Goal: Check status: Check status

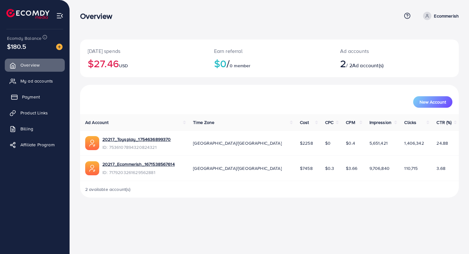
click at [28, 94] on span "Payment" at bounding box center [31, 97] width 18 height 6
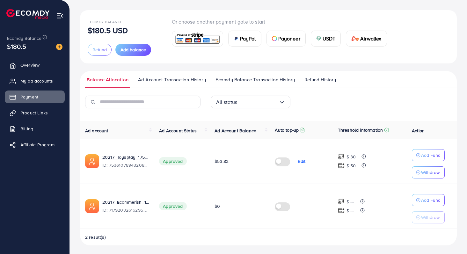
scroll to position [30, 0]
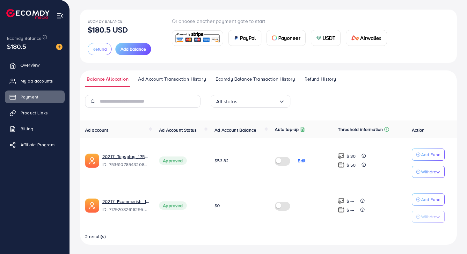
click at [182, 79] on span "Ad Account Transaction History" at bounding box center [172, 79] width 68 height 7
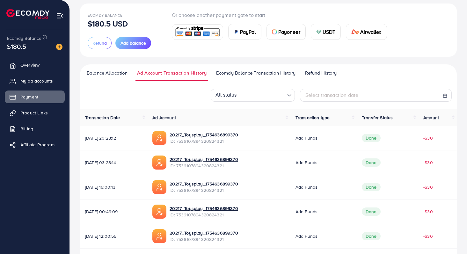
scroll to position [39, 0]
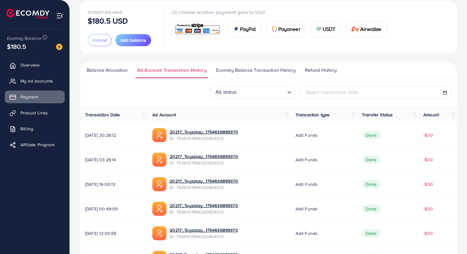
click at [244, 73] on span "Ecomdy Balance Transaction History" at bounding box center [255, 70] width 79 height 7
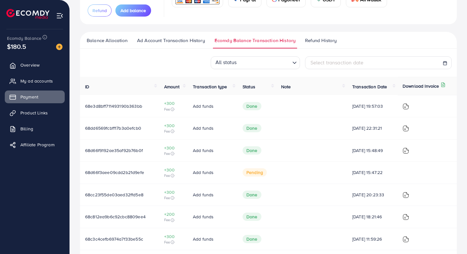
scroll to position [68, 0]
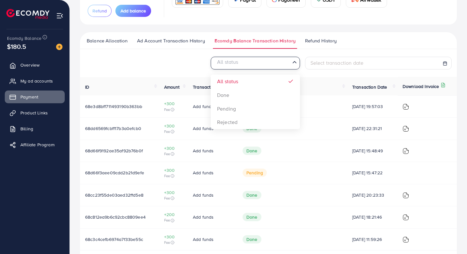
click at [286, 63] on input "Search for option" at bounding box center [252, 64] width 76 height 10
click at [254, 92] on div "All status Loading... All status Done Pending Rejected Select transaction date …" at bounding box center [268, 198] width 377 height 283
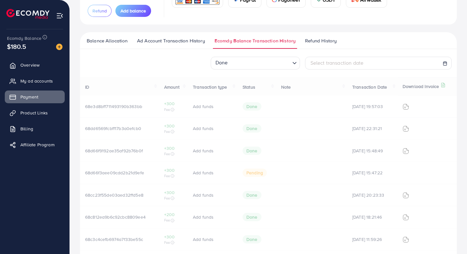
click at [333, 64] on span "Select transaction date" at bounding box center [337, 62] width 53 height 7
select select "*"
select select "**"
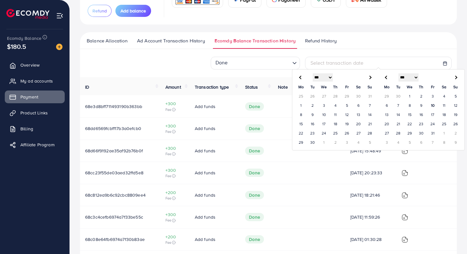
click at [301, 104] on td "1" at bounding box center [300, 105] width 11 height 9
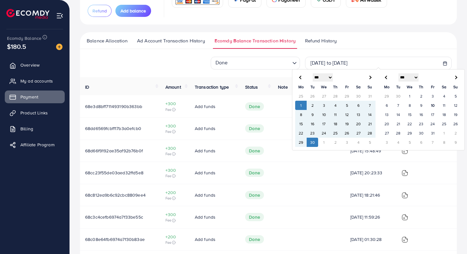
click at [313, 142] on td "30" at bounding box center [312, 142] width 11 height 9
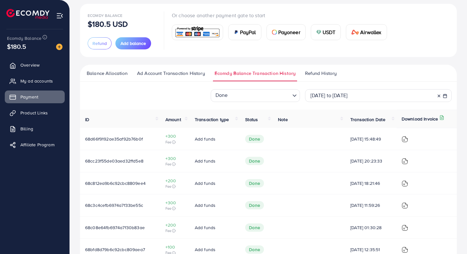
scroll to position [28, 0]
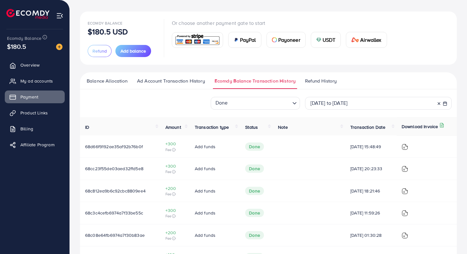
click at [115, 83] on span "Balance Allocation" at bounding box center [107, 81] width 41 height 7
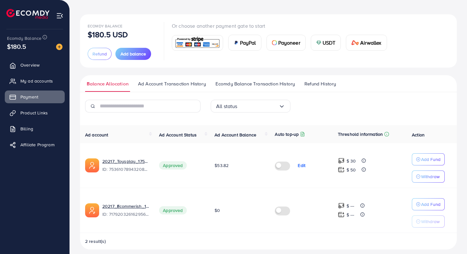
scroll to position [26, 0]
click at [238, 85] on span "Ecomdy Balance Transaction History" at bounding box center [255, 83] width 79 height 7
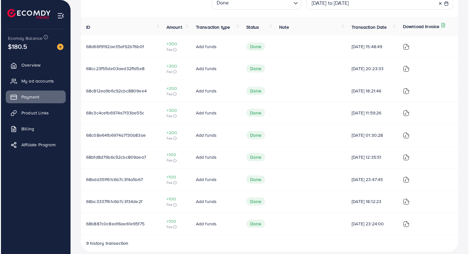
scroll to position [136, 0]
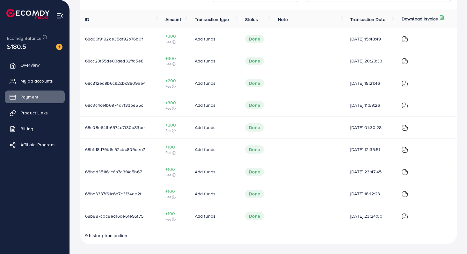
click at [104, 216] on span "68b887c0c8ed16ae61e95f75" at bounding box center [114, 216] width 58 height 6
click at [408, 217] on img at bounding box center [405, 216] width 6 height 6
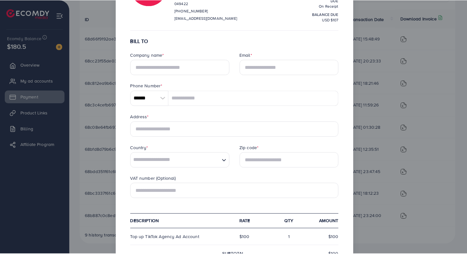
scroll to position [0, 0]
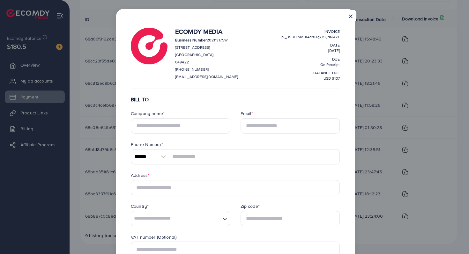
click at [348, 18] on button "×" at bounding box center [350, 16] width 11 height 12
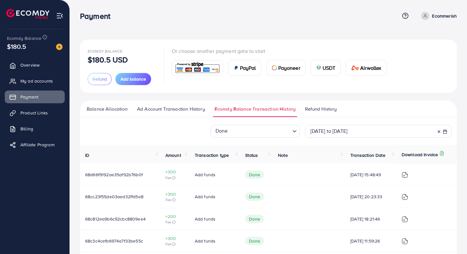
click at [172, 110] on span "Ad Account Transaction History" at bounding box center [171, 109] width 68 height 7
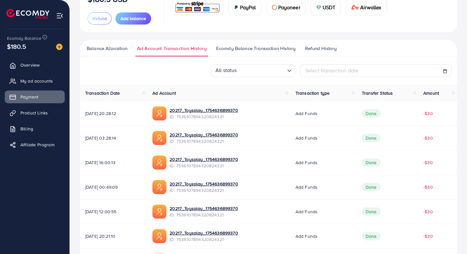
scroll to position [20, 0]
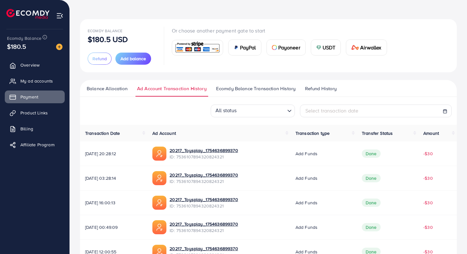
click at [122, 87] on span "Balance Allocation" at bounding box center [107, 88] width 41 height 7
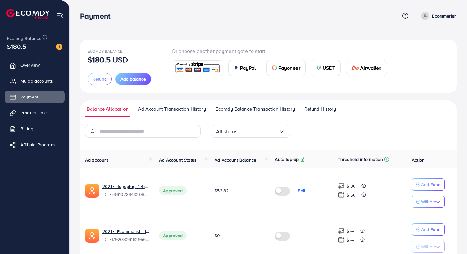
scroll to position [31, 0]
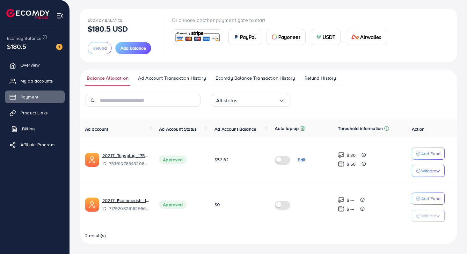
click at [31, 131] on span "Billing" at bounding box center [28, 129] width 13 height 6
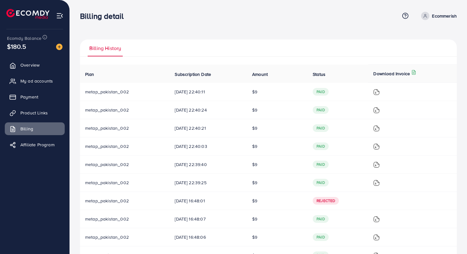
click at [37, 90] on ul "Overview My ad accounts Payment Product Links Billing Affiliate Program" at bounding box center [35, 107] width 70 height 102
click at [36, 98] on span "Payment" at bounding box center [31, 97] width 18 height 6
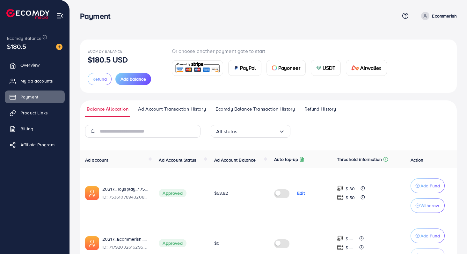
click at [263, 110] on span "Ecomdy Balance Transaction History" at bounding box center [255, 109] width 79 height 7
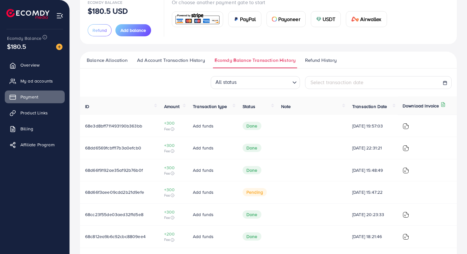
scroll to position [50, 0]
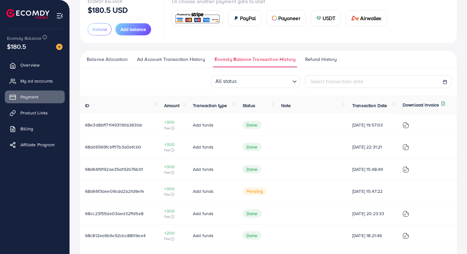
click at [445, 103] on icon at bounding box center [443, 103] width 5 height 5
click at [444, 105] on icon at bounding box center [443, 103] width 5 height 5
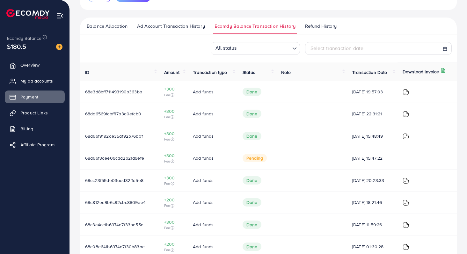
scroll to position [87, 0]
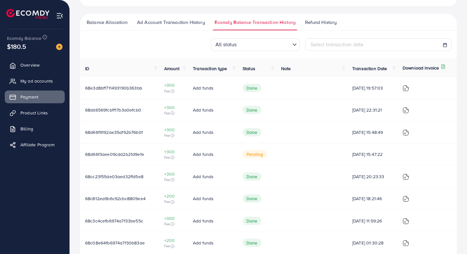
click at [258, 45] on input "Search for option" at bounding box center [264, 45] width 51 height 10
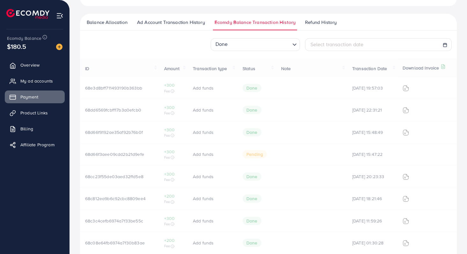
click at [227, 75] on div "Done Loading... All status Done Pending Rejected Select transaction date ID Amo…" at bounding box center [268, 179] width 377 height 283
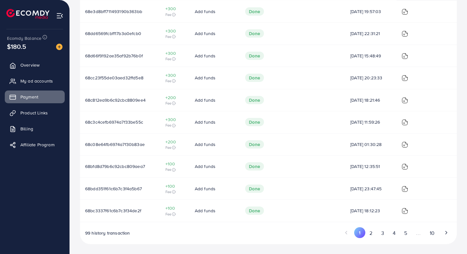
scroll to position [54, 0]
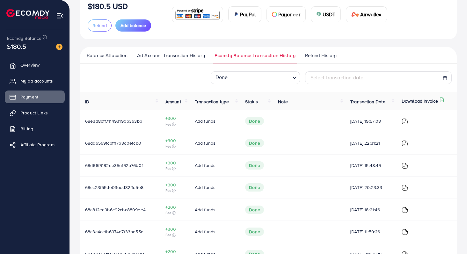
click at [359, 81] on div "Select transaction date" at bounding box center [378, 77] width 147 height 13
click at [328, 77] on span "Select transaction date" at bounding box center [337, 77] width 53 height 7
select select "*"
select select "**"
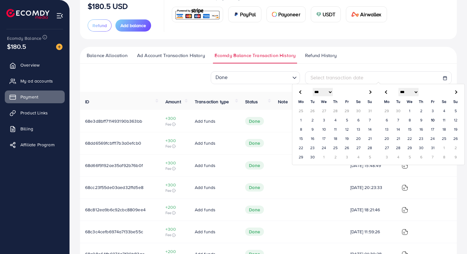
click at [302, 118] on td "1" at bounding box center [300, 119] width 11 height 9
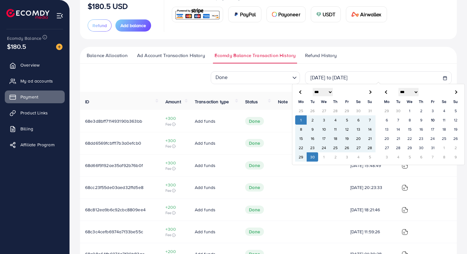
click at [311, 154] on td "30" at bounding box center [312, 156] width 11 height 9
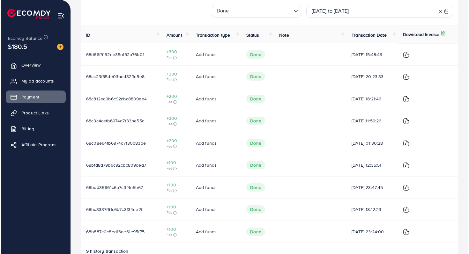
scroll to position [136, 0]
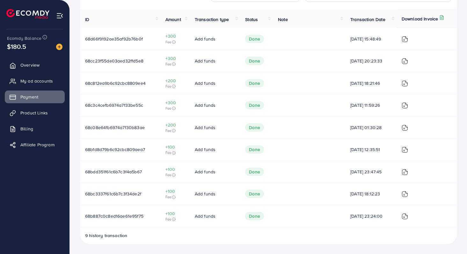
click at [408, 217] on img at bounding box center [405, 216] width 6 height 6
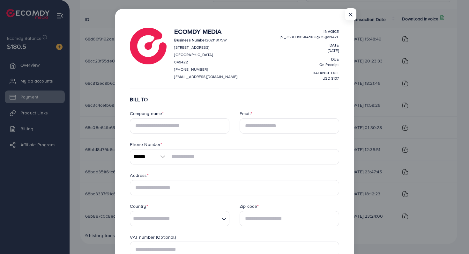
scroll to position [0, 0]
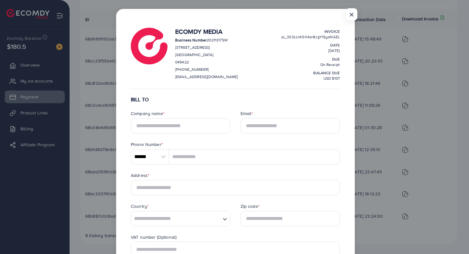
click at [206, 114] on div "Company name *" at bounding box center [181, 114] width 100 height 8
click at [203, 126] on input "text" at bounding box center [181, 125] width 100 height 15
click at [350, 16] on button "×" at bounding box center [350, 16] width 11 height 12
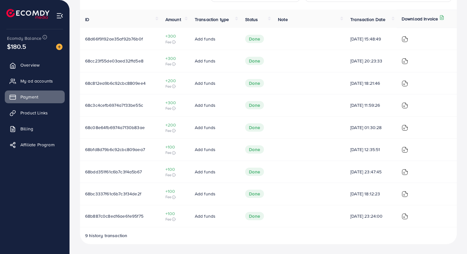
click at [410, 218] on div at bounding box center [427, 216] width 50 height 7
click at [406, 215] on img at bounding box center [405, 216] width 6 height 6
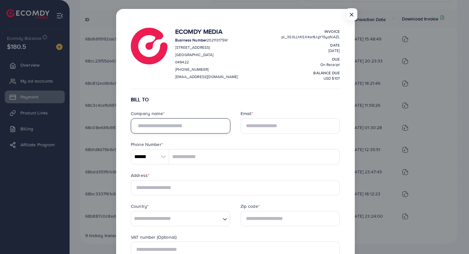
click at [188, 125] on input "text" at bounding box center [181, 125] width 100 height 15
type input "**"
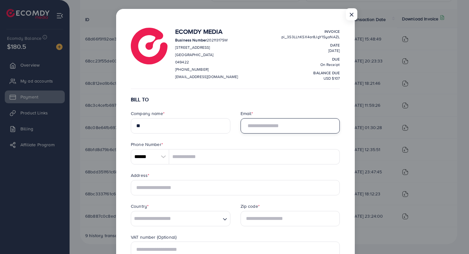
click at [255, 123] on input "Email *" at bounding box center [290, 125] width 100 height 15
type input "*"
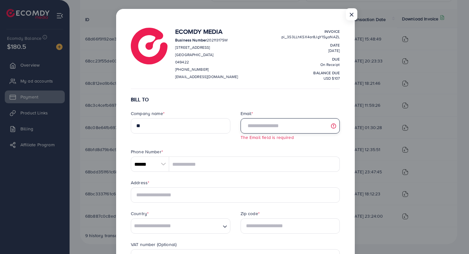
click at [263, 128] on input "Email *" at bounding box center [290, 125] width 100 height 15
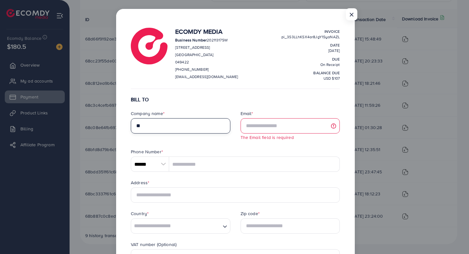
click at [182, 126] on input "**" at bounding box center [181, 125] width 100 height 15
click at [350, 15] on button "×" at bounding box center [350, 16] width 11 height 12
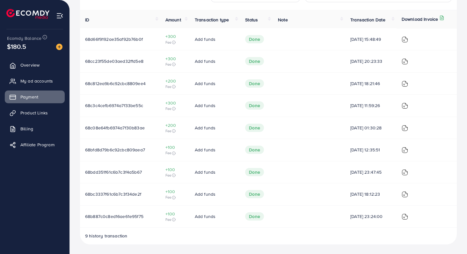
scroll to position [136, 0]
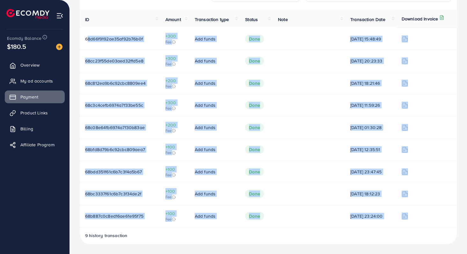
drag, startPoint x: 100, startPoint y: 38, endPoint x: 420, endPoint y: 215, distance: 366.1
click at [420, 215] on tbody "68d66f9192ae35af92b76b0f +300 Fee Add funds Done 26/09/2025, 15:48:49 68cc23f55…" at bounding box center [268, 127] width 377 height 199
copy tbody "68d66f9192ae35af92b76b0f +300 Fee Add funds Done 26/09/2025, 15:48:49 68cc23f55…"
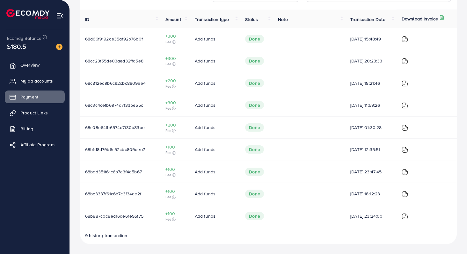
click at [193, 45] on td "Add funds" at bounding box center [215, 39] width 50 height 22
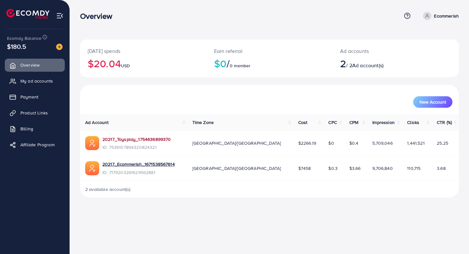
click at [143, 139] on link "20217_Toysplay_1754636899370" at bounding box center [136, 139] width 68 height 6
click at [31, 110] on span "Product Links" at bounding box center [35, 113] width 27 height 6
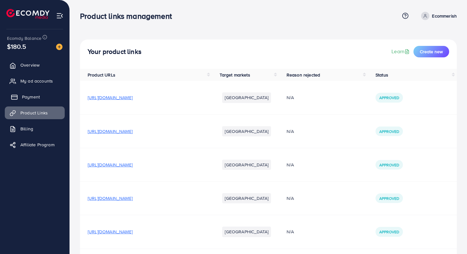
click at [31, 98] on span "Payment" at bounding box center [31, 97] width 18 height 6
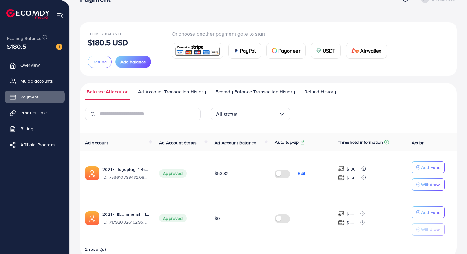
scroll to position [23, 0]
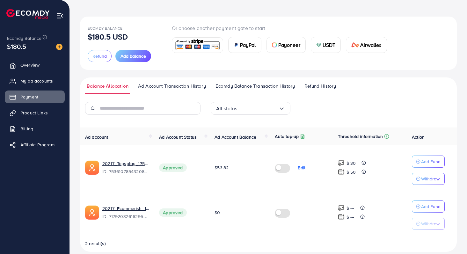
click at [239, 111] on input "Search for option" at bounding box center [258, 109] width 41 height 10
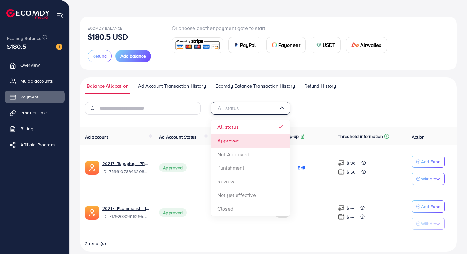
click at [239, 139] on div "All status Loading... All status Approved Not Approved Punishment Review Not ye…" at bounding box center [268, 177] width 377 height 150
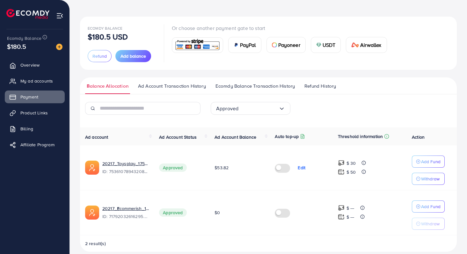
click at [260, 86] on span "Ecomdy Balance Transaction History" at bounding box center [255, 86] width 79 height 7
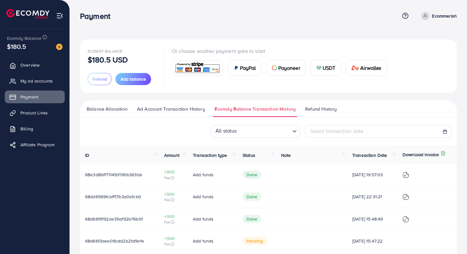
click at [179, 106] on span "Ad Account Transaction History" at bounding box center [171, 109] width 68 height 7
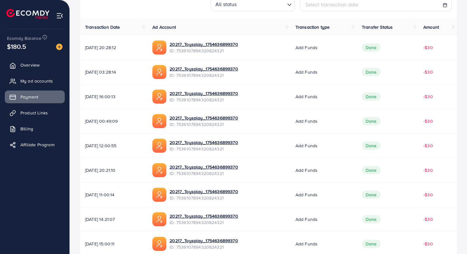
scroll to position [186, 0]
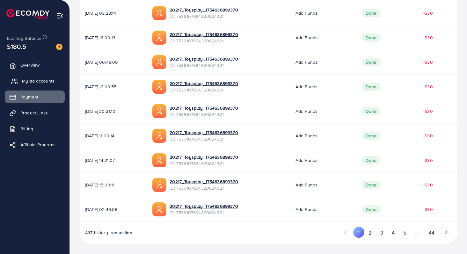
click at [43, 81] on span "My ad accounts" at bounding box center [38, 81] width 33 height 6
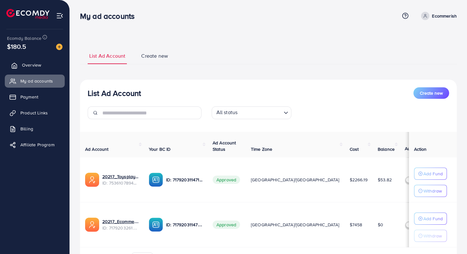
click at [18, 62] on link "Overview" at bounding box center [35, 65] width 60 height 13
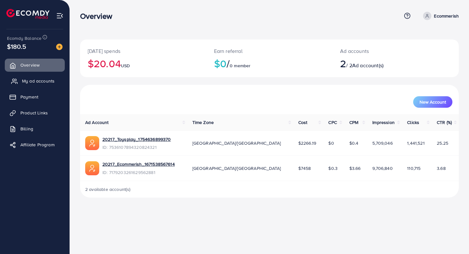
click at [26, 78] on span "My ad accounts" at bounding box center [38, 81] width 33 height 6
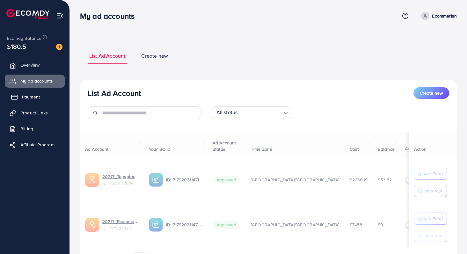
click at [26, 98] on span "Payment" at bounding box center [31, 97] width 18 height 6
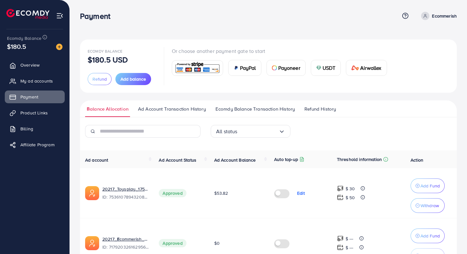
click at [181, 108] on span "Ad Account Transaction History" at bounding box center [172, 109] width 68 height 7
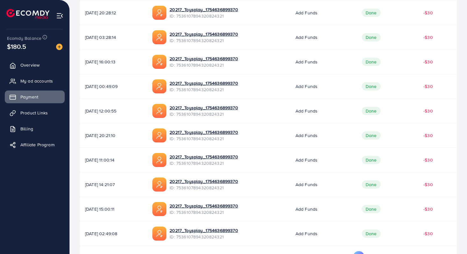
scroll to position [186, 0]
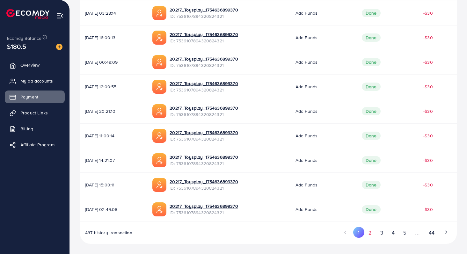
click at [374, 230] on button "2" at bounding box center [370, 233] width 11 height 12
click at [384, 230] on button "3" at bounding box center [381, 233] width 11 height 12
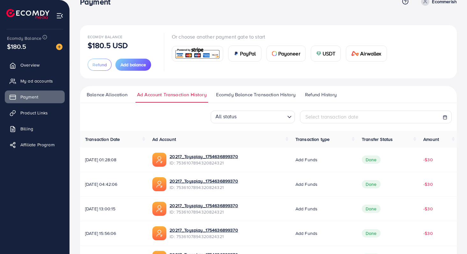
scroll to position [0, 0]
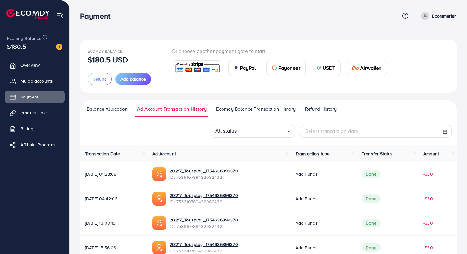
click at [424, 18] on icon at bounding box center [425, 16] width 4 height 4
click at [421, 33] on link "Profile" at bounding box center [426, 38] width 61 height 14
select select "********"
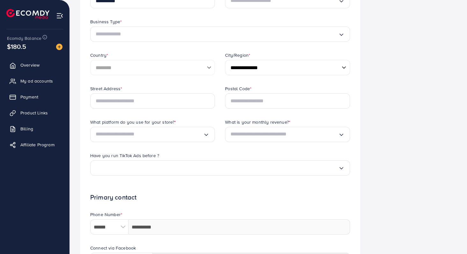
scroll to position [53, 0]
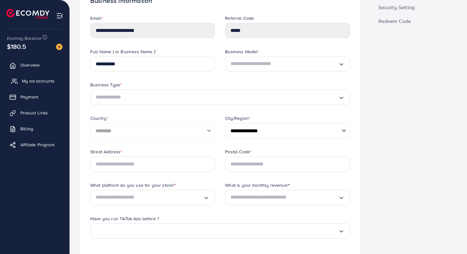
click at [40, 83] on span "My ad accounts" at bounding box center [38, 81] width 33 height 6
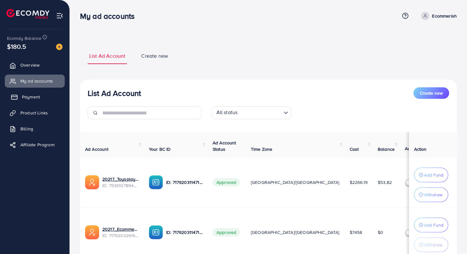
click at [20, 91] on link "Payment" at bounding box center [35, 97] width 60 height 13
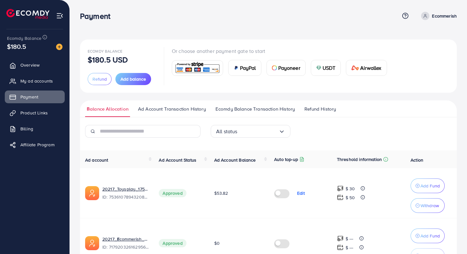
click at [180, 108] on span "Ad Account Transaction History" at bounding box center [172, 109] width 68 height 7
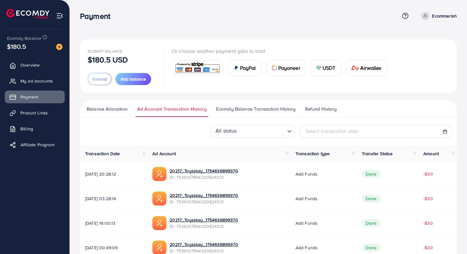
click at [238, 108] on span "Ecomdy Balance Transaction History" at bounding box center [255, 109] width 79 height 7
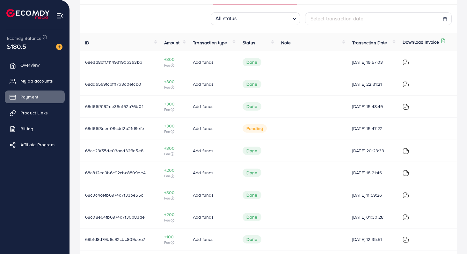
scroll to position [113, 0]
click at [349, 18] on span "Select transaction date" at bounding box center [337, 18] width 53 height 7
select select "*"
select select "**"
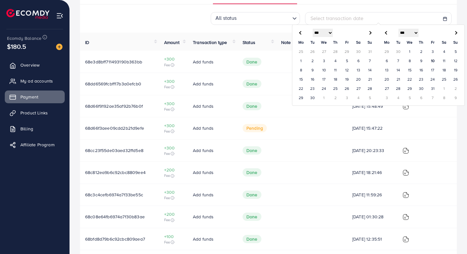
click at [346, 11] on div "Balance Allocation Ad Account Transaction History Ecomdy Balance Transaction Hi…" at bounding box center [268, 141] width 377 height 307
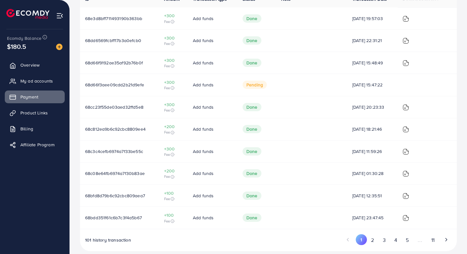
scroll to position [82, 0]
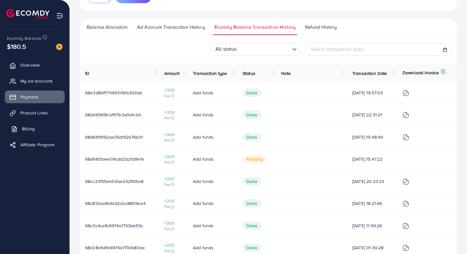
click at [30, 130] on span "Billing" at bounding box center [28, 129] width 13 height 6
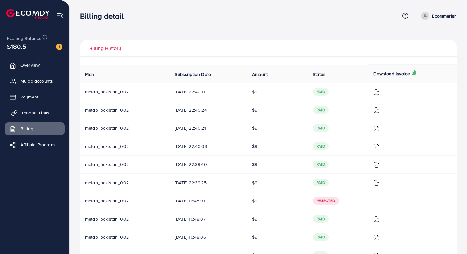
click at [30, 111] on span "Product Links" at bounding box center [35, 113] width 27 height 6
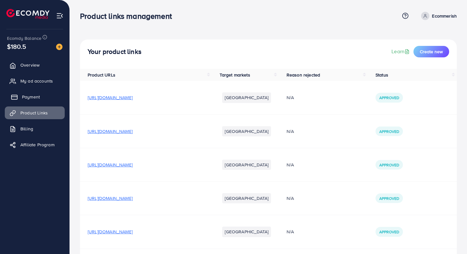
click at [40, 93] on link "Payment" at bounding box center [35, 97] width 60 height 13
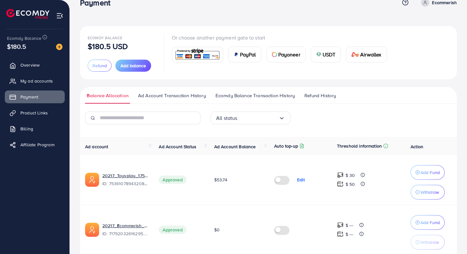
scroll to position [41, 0]
